Goal: Understand process/instructions: Learn about a topic

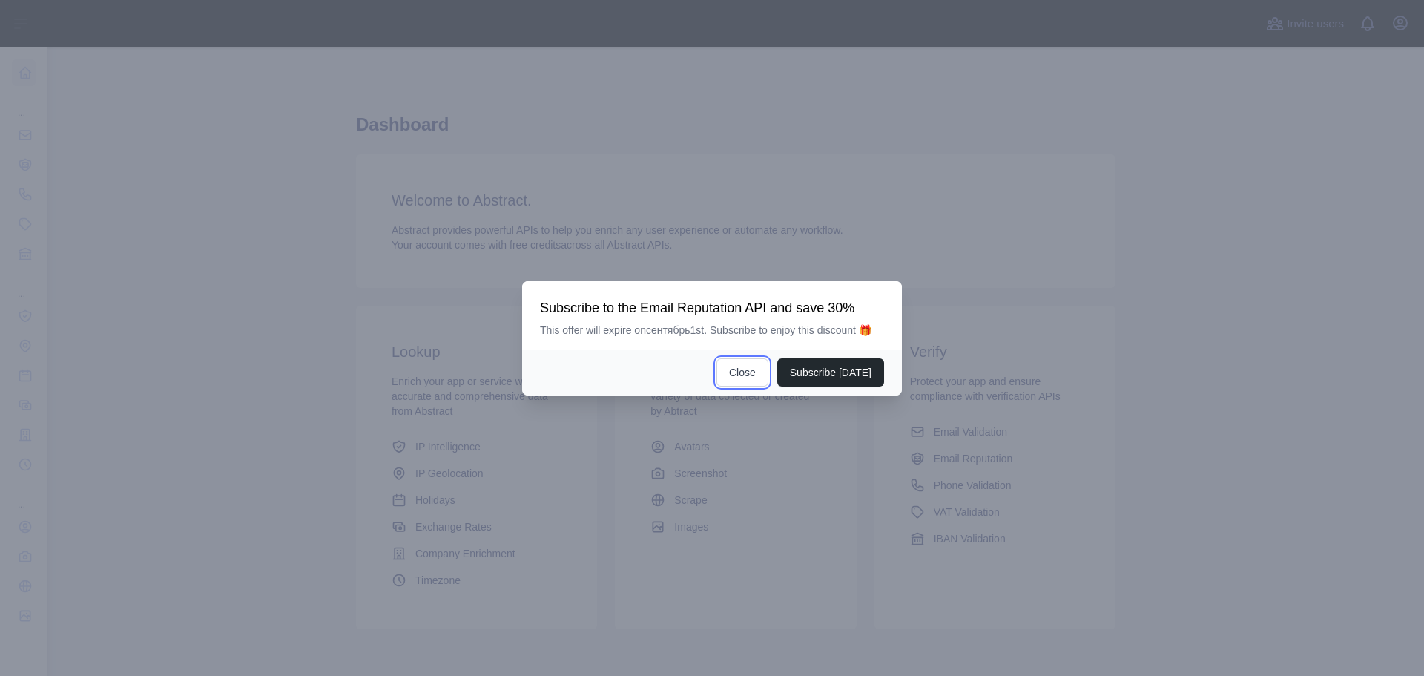
click at [751, 374] on button "Close" at bounding box center [742, 372] width 52 height 28
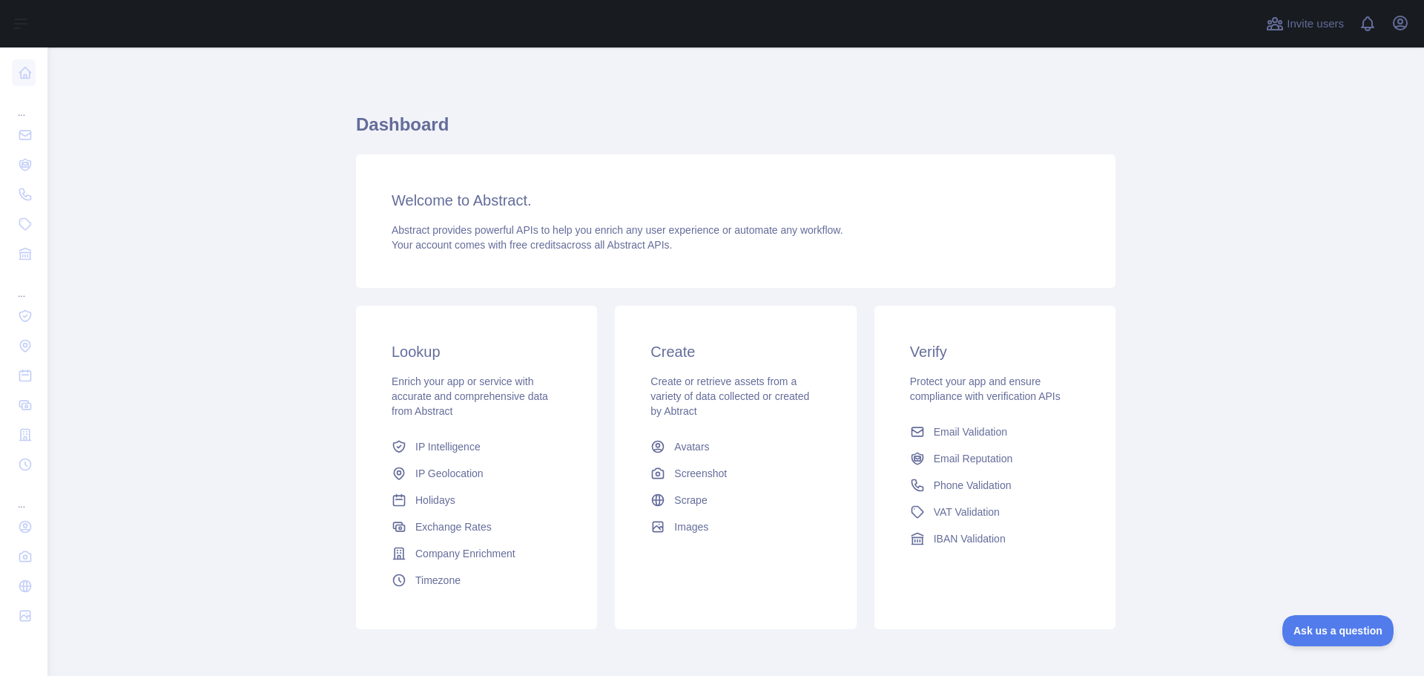
click at [462, 221] on div "Welcome to Abstract. Abstract provides powerful APIs to help you enrich any use…" at bounding box center [735, 220] width 759 height 133
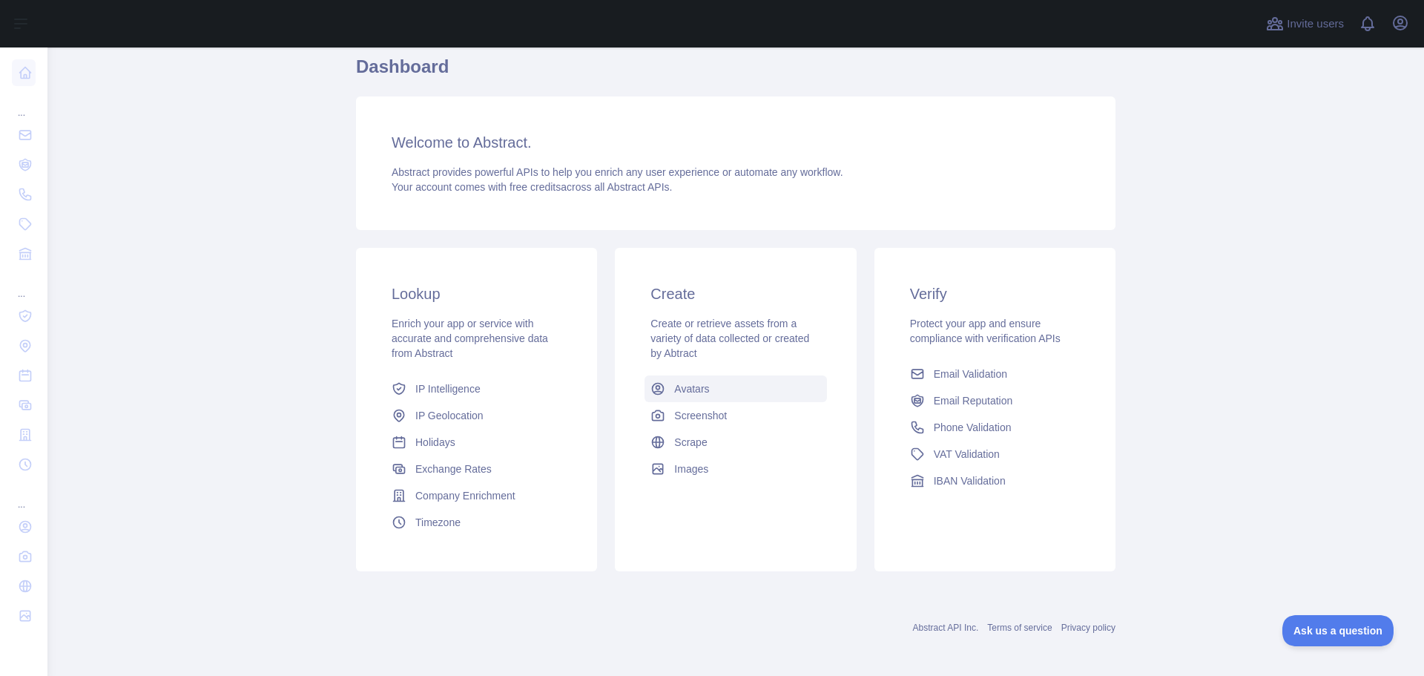
scroll to position [63, 0]
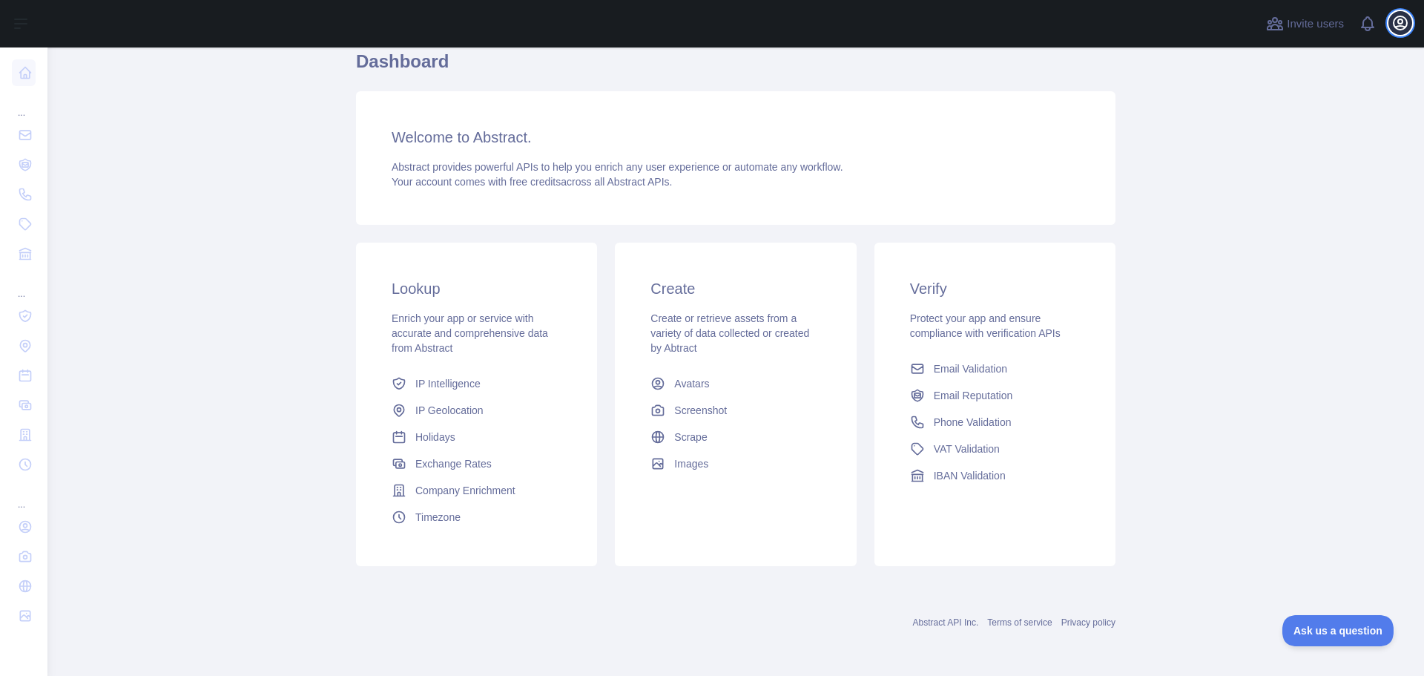
click at [1396, 23] on icon "button" at bounding box center [1400, 23] width 18 height 18
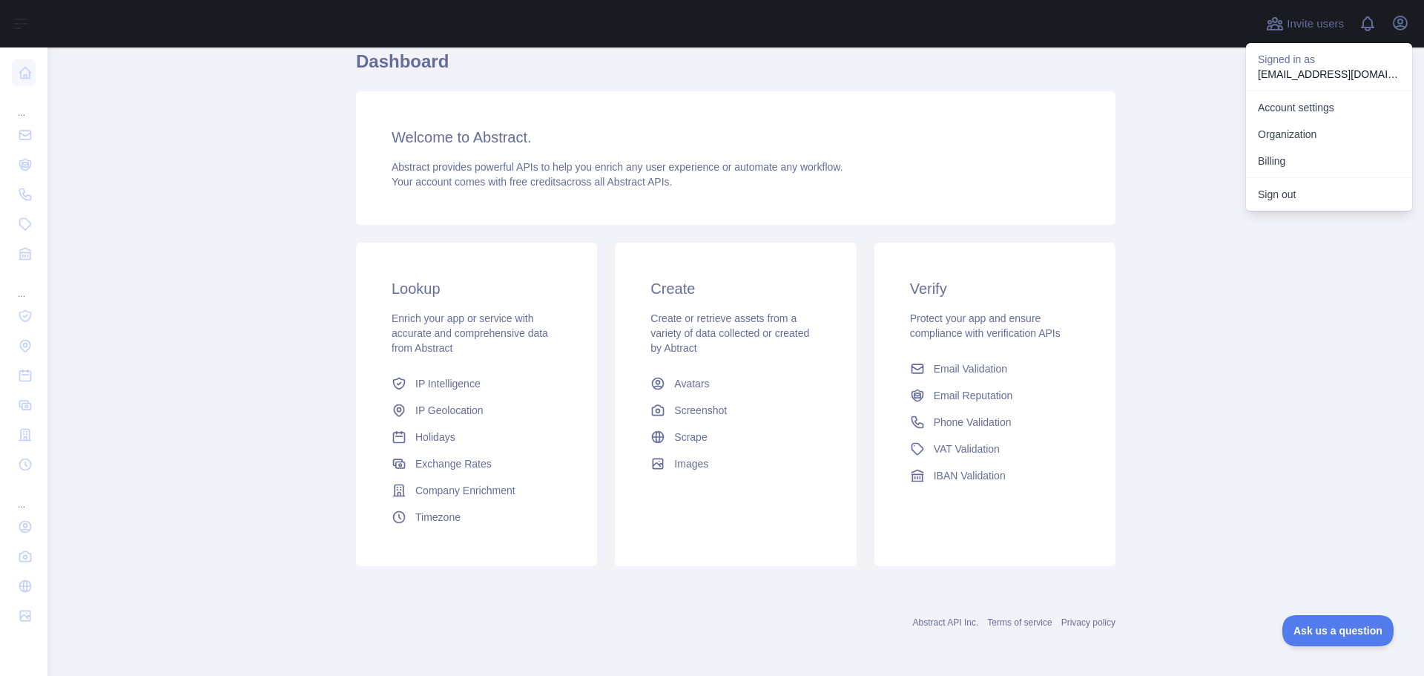
click at [1140, 126] on main "Dashboard Welcome to Abstract. Abstract provides powerful APIs to help you enri…" at bounding box center [735, 361] width 1376 height 628
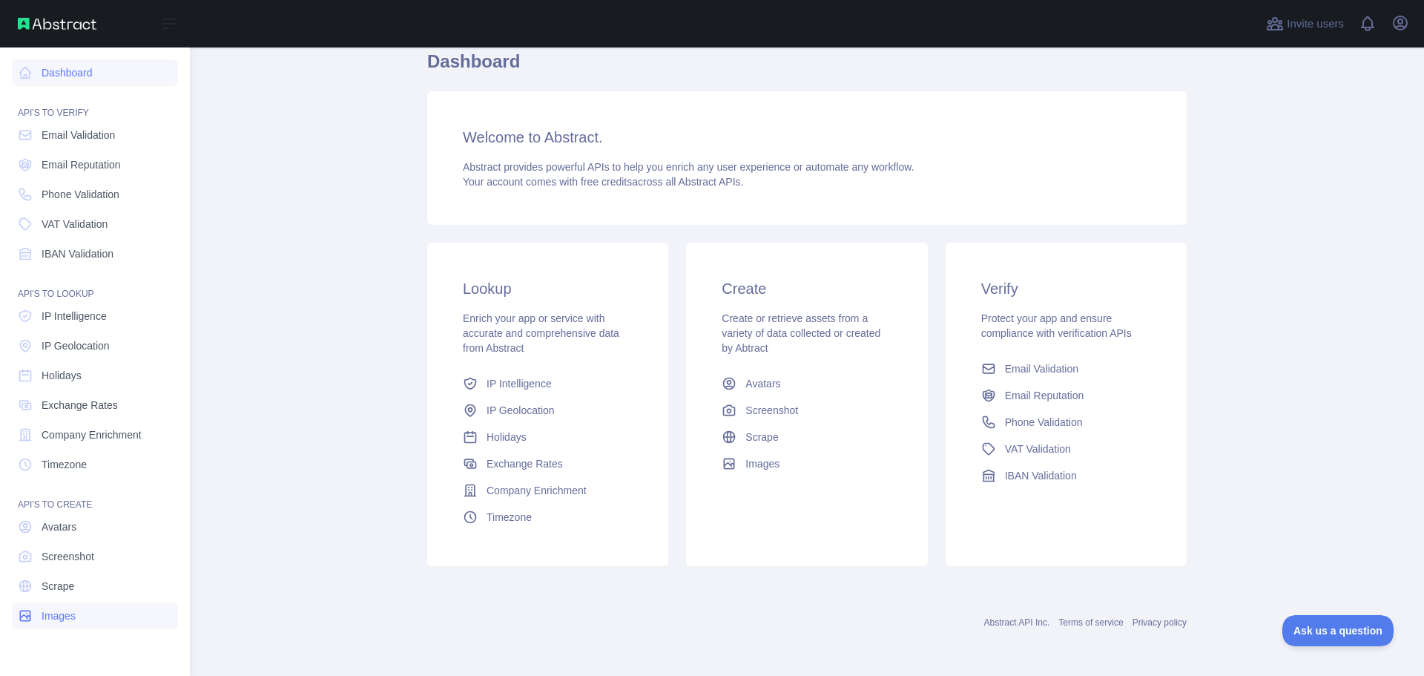
click at [76, 621] on link "Images" at bounding box center [95, 615] width 166 height 27
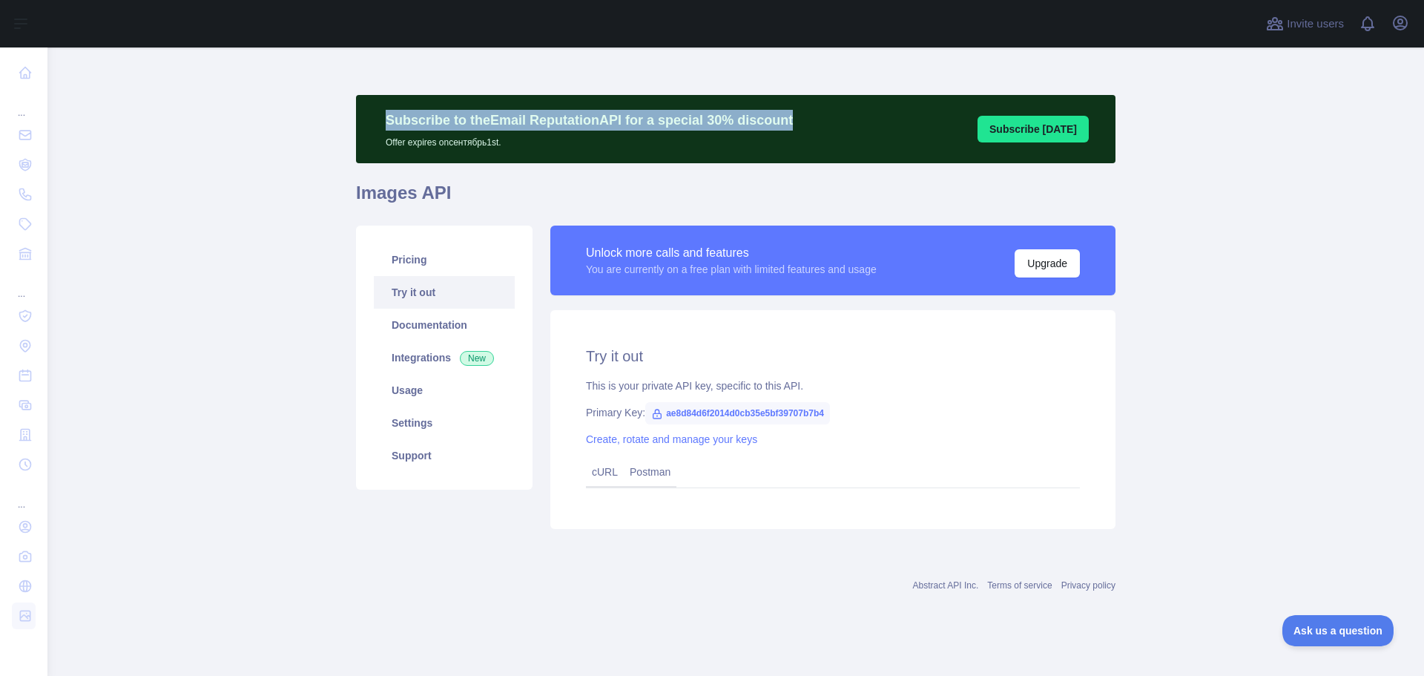
drag, startPoint x: 384, startPoint y: 121, endPoint x: 779, endPoint y: 115, distance: 395.3
click at [779, 115] on div "Subscribe to the Email Reputation API for a special 30 % discount Offer expires…" at bounding box center [589, 129] width 437 height 39
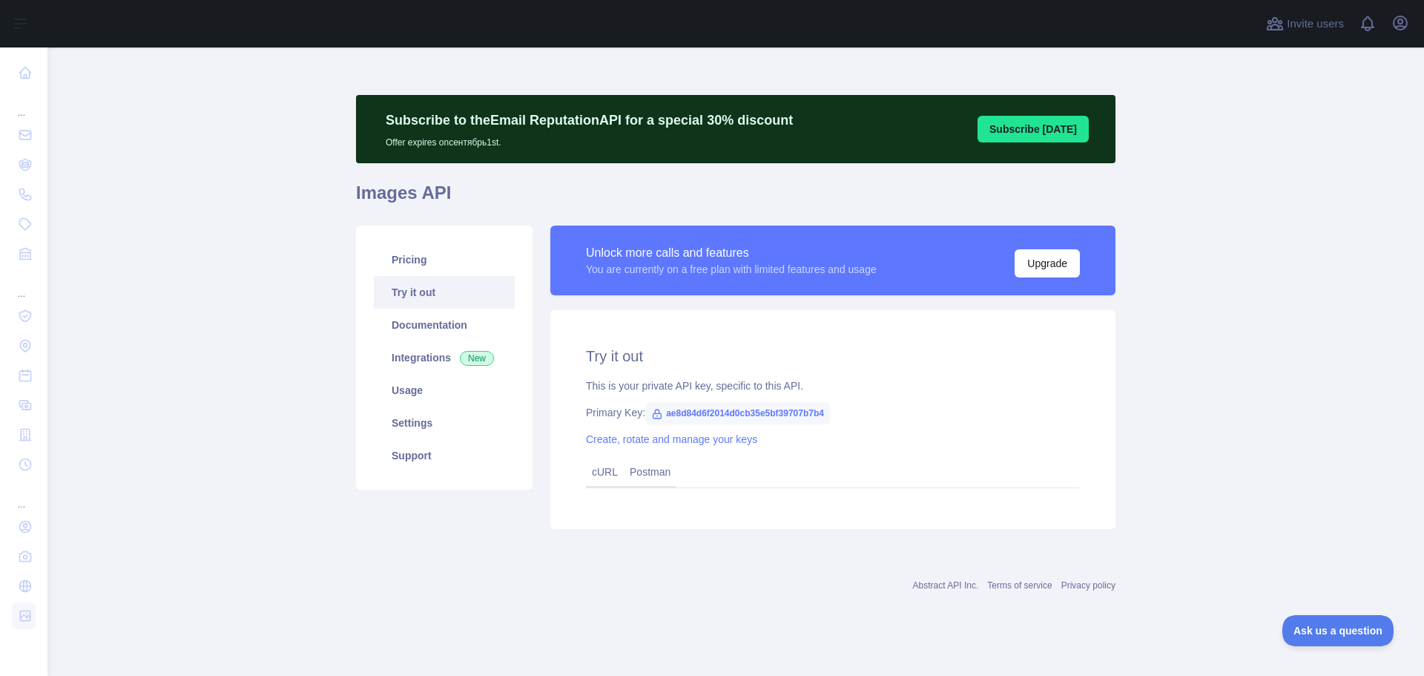
click at [283, 133] on main "Subscribe to the Email Reputation API for a special 30 % discount Offer expires…" at bounding box center [735, 361] width 1376 height 628
click at [649, 471] on link "Postman" at bounding box center [650, 472] width 53 height 24
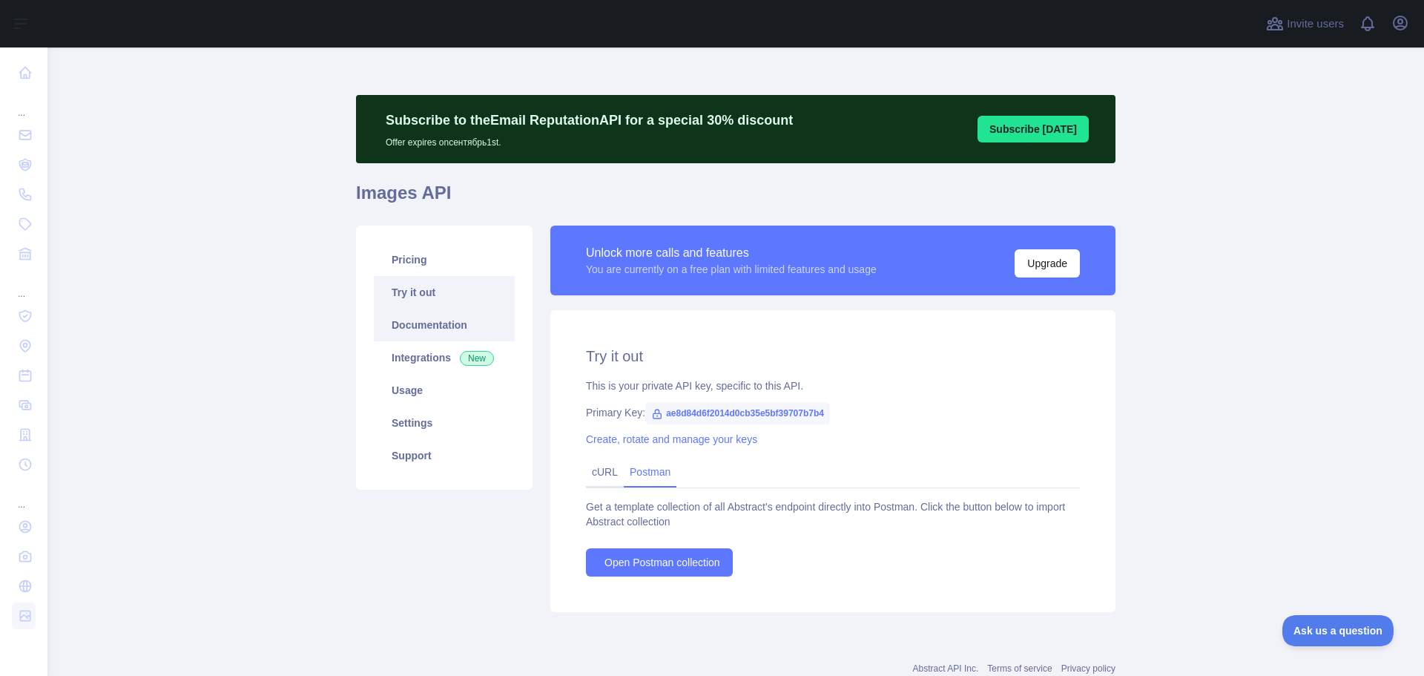
click at [413, 331] on link "Documentation" at bounding box center [444, 325] width 141 height 33
